Goal: Information Seeking & Learning: Learn about a topic

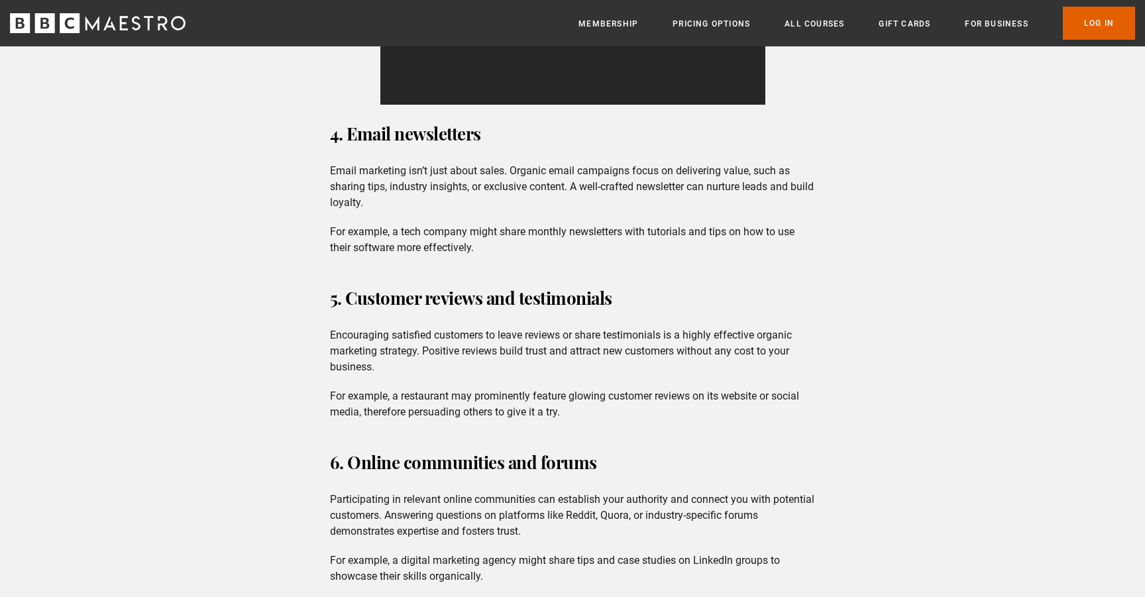
scroll to position [2356, 0]
